Goal: Find specific page/section: Find specific page/section

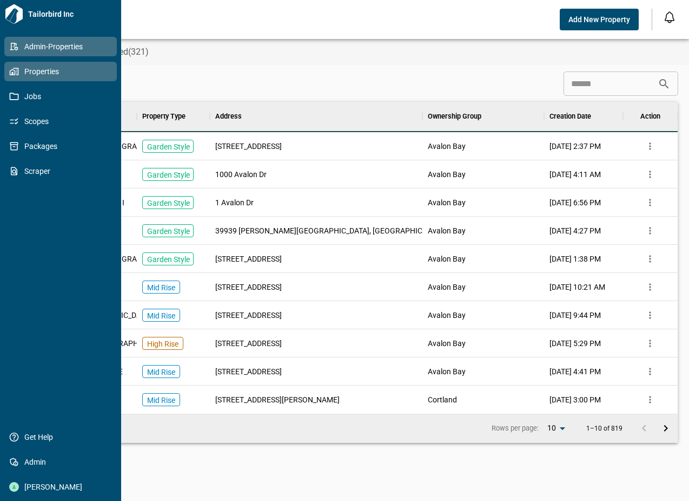
scroll to position [303, 634]
click at [10, 70] on icon at bounding box center [13, 72] width 6 height 6
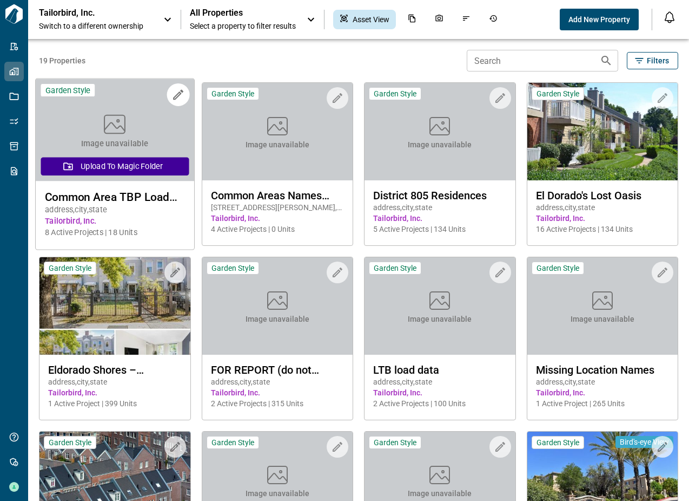
click at [155, 132] on div "Image unavailable" at bounding box center [115, 130] width 158 height 102
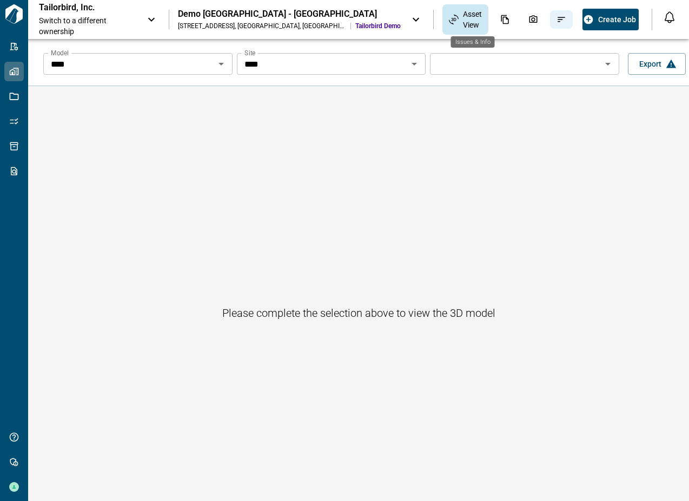
click at [557, 19] on icon "Issues & Info" at bounding box center [562, 20] width 10 height 10
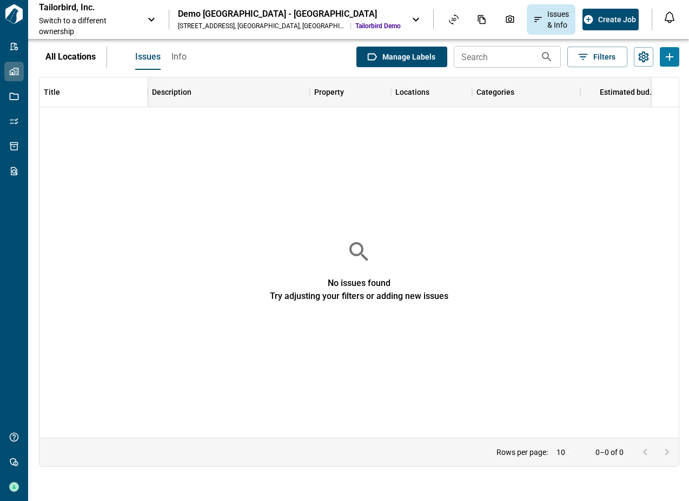
click at [177, 67] on button "Info" at bounding box center [179, 57] width 15 height 26
click at [147, 62] on button "Issues" at bounding box center [147, 57] width 24 height 26
